Goal: Register for event/course

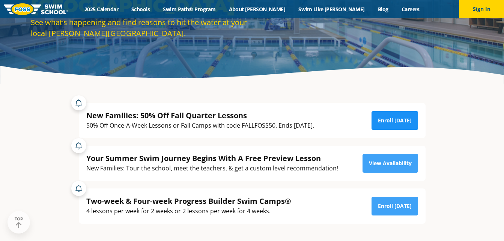
scroll to position [85, 0]
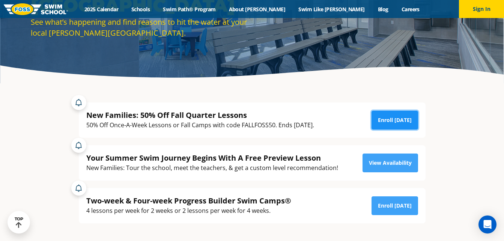
click at [403, 117] on link "Enroll Today" at bounding box center [394, 120] width 47 height 19
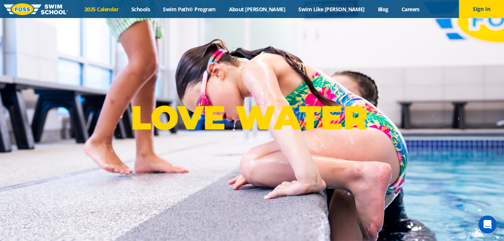
click at [125, 12] on link "2025 Calendar" at bounding box center [101, 9] width 47 height 7
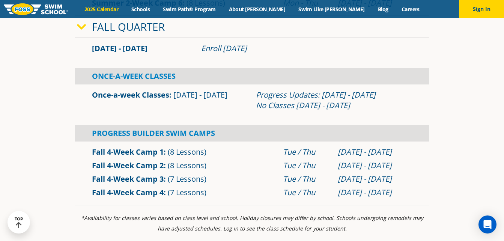
scroll to position [465, 0]
